Goal: Entertainment & Leisure: Consume media (video, audio)

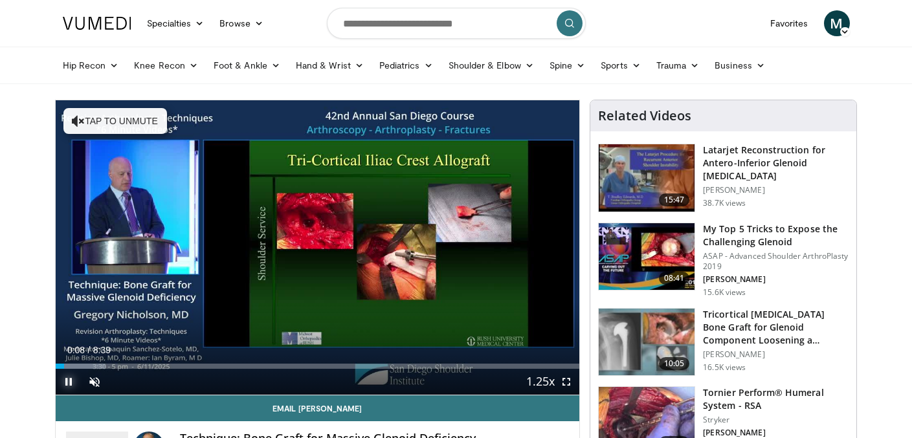
click at [69, 388] on span "Video Player" at bounding box center [69, 382] width 26 height 26
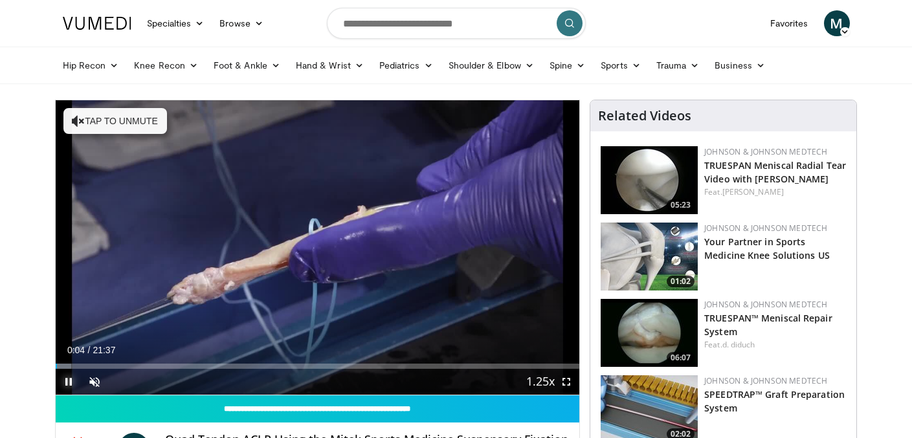
click at [67, 386] on span "Video Player" at bounding box center [69, 382] width 26 height 26
